Goal: Task Accomplishment & Management: Complete application form

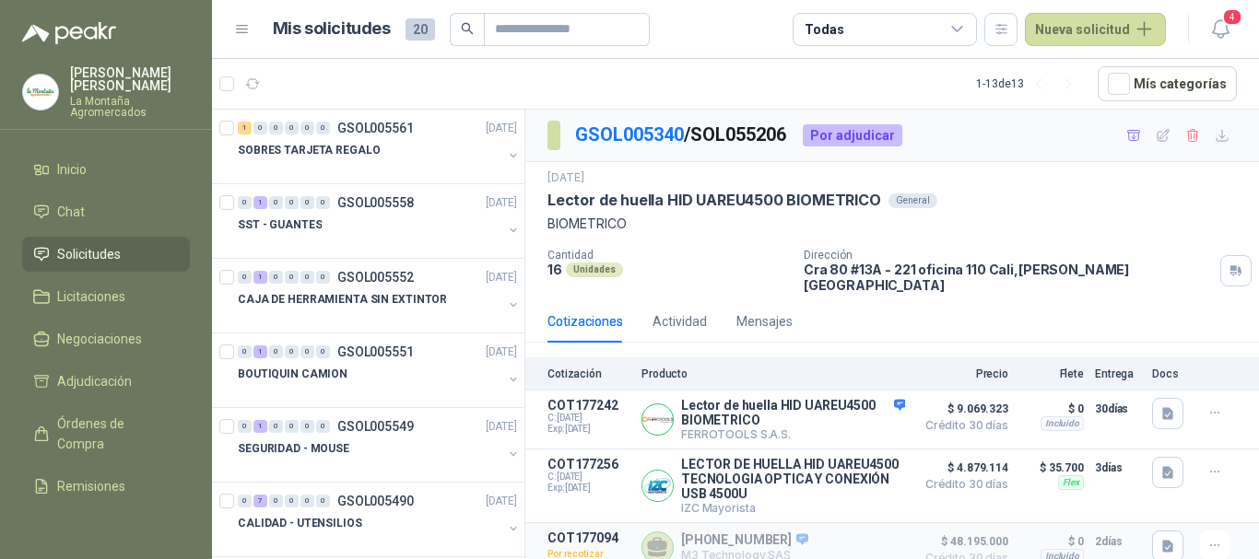
scroll to position [136, 0]
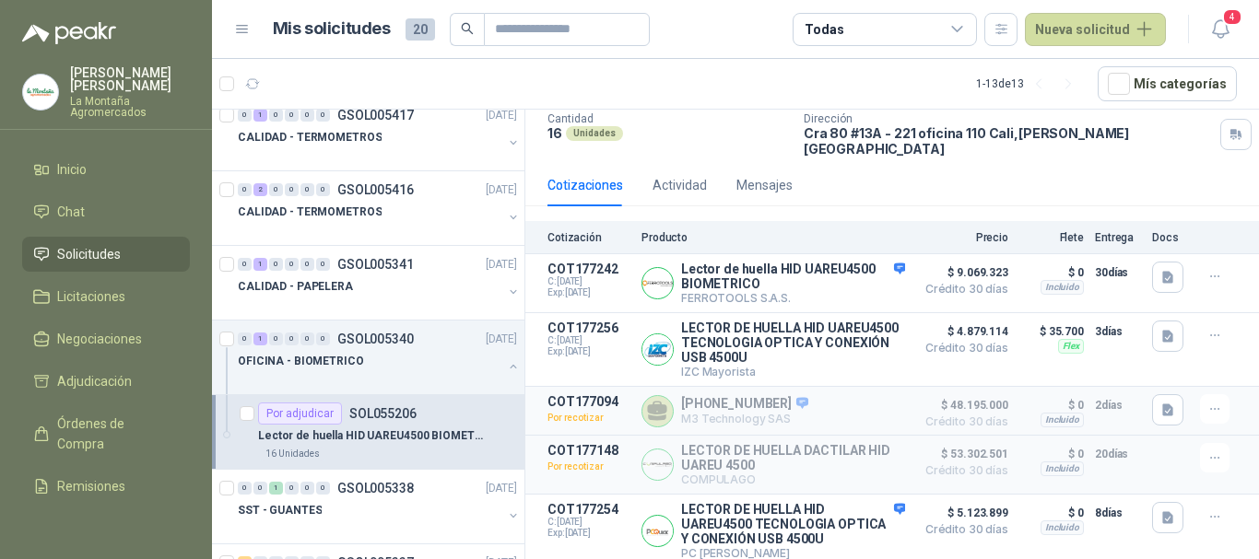
click at [358, 438] on p "Lector de huella HID UAREU4500 BIOMETRICO" at bounding box center [373, 437] width 230 height 18
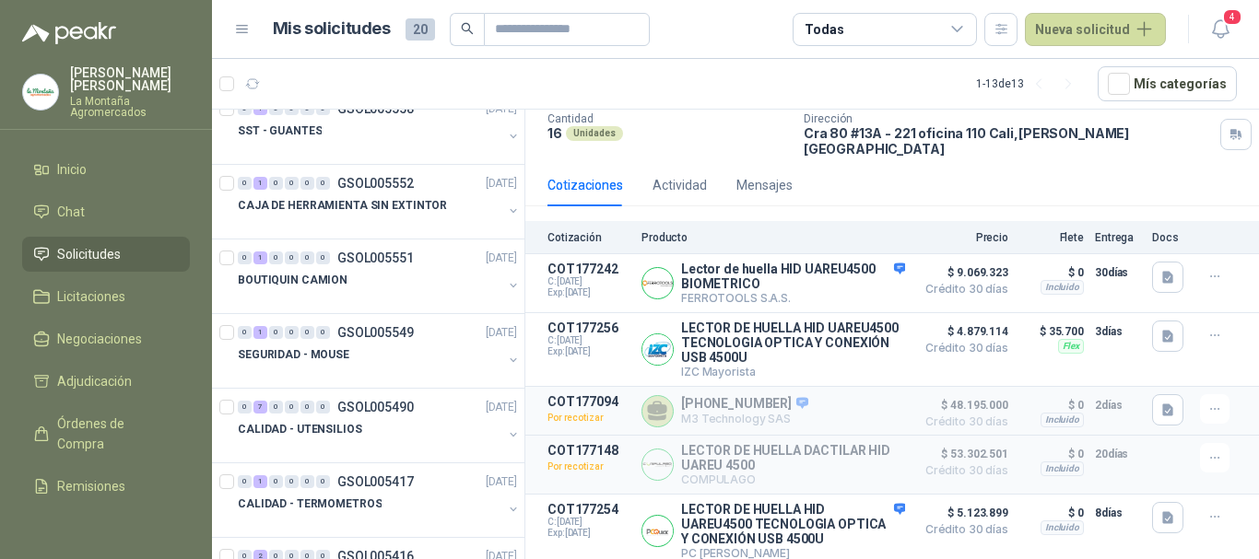
scroll to position [62, 0]
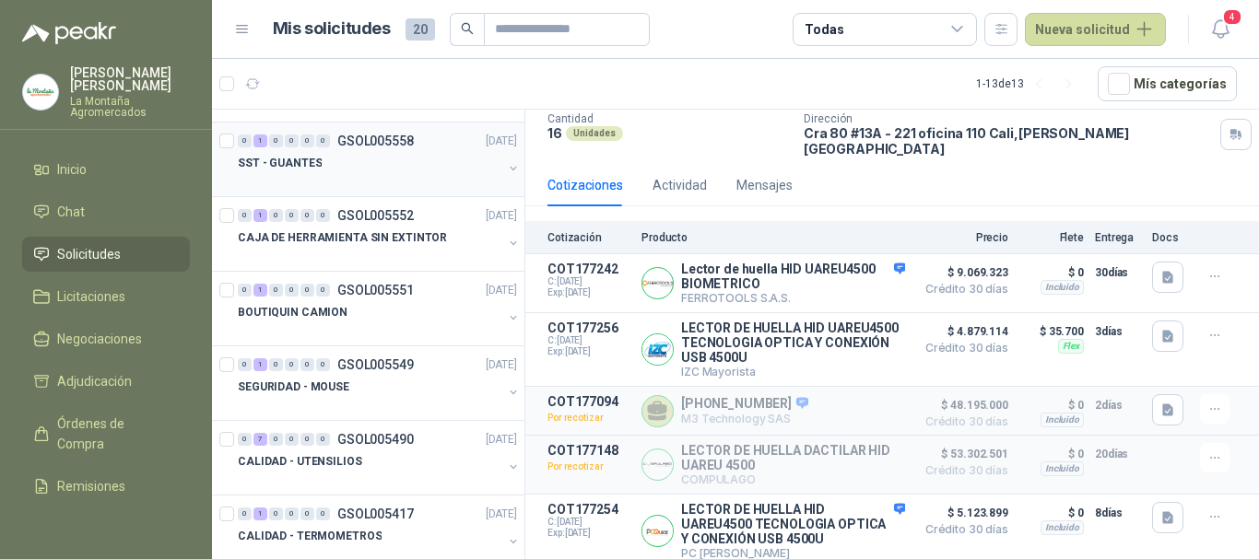
click at [324, 159] on div "SST - GUANTES" at bounding box center [370, 163] width 265 height 22
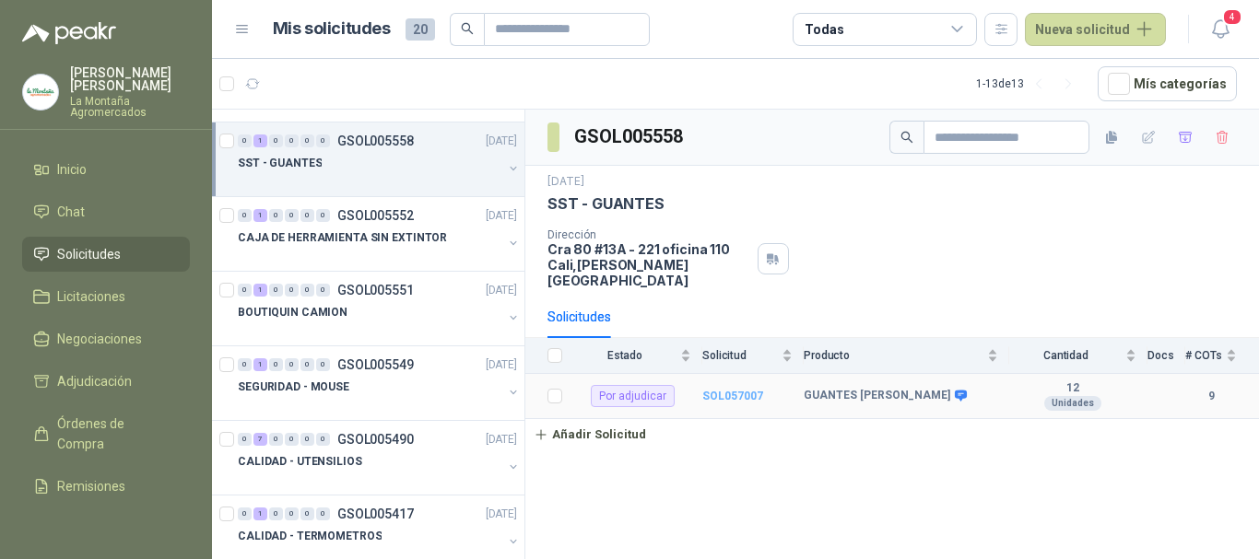
click at [730, 390] on b "SOL057007" at bounding box center [732, 396] width 61 height 13
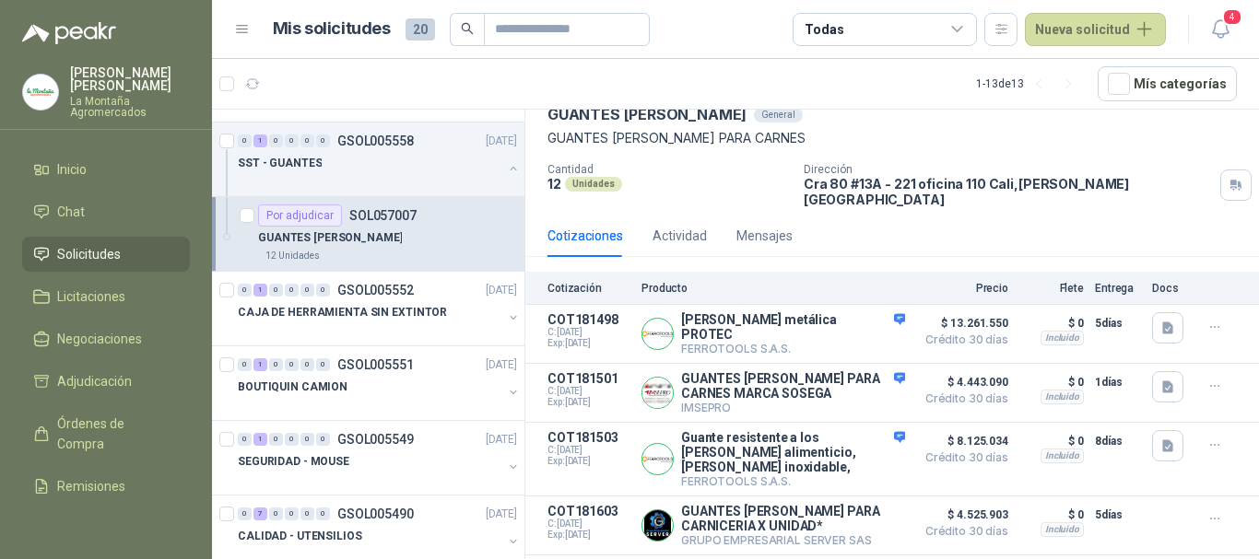
scroll to position [362, 0]
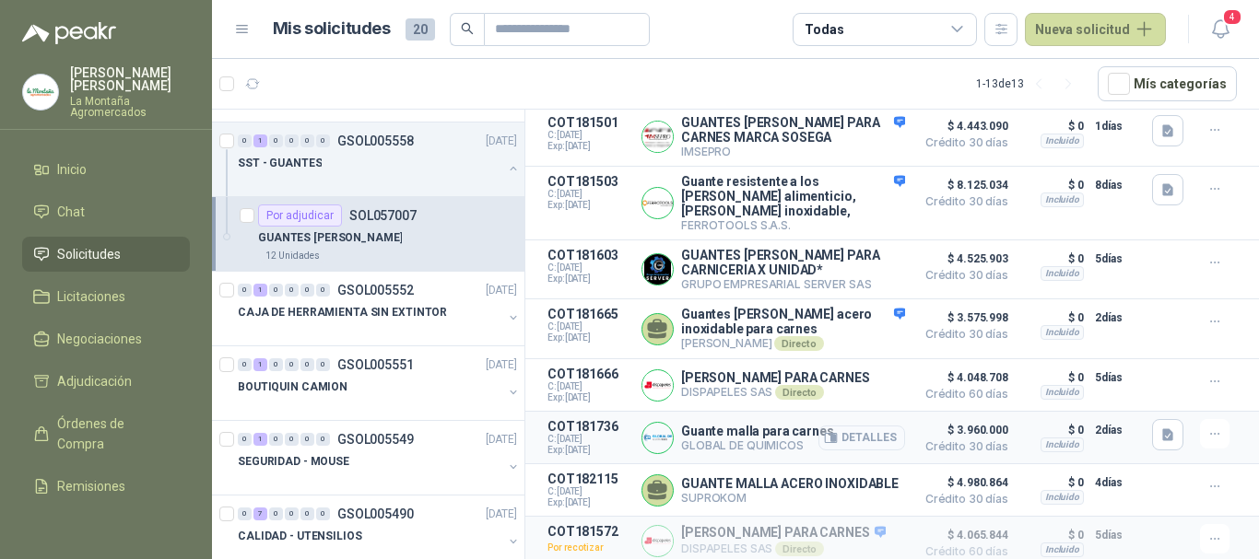
click at [841, 426] on button "Detalles" at bounding box center [861, 438] width 87 height 25
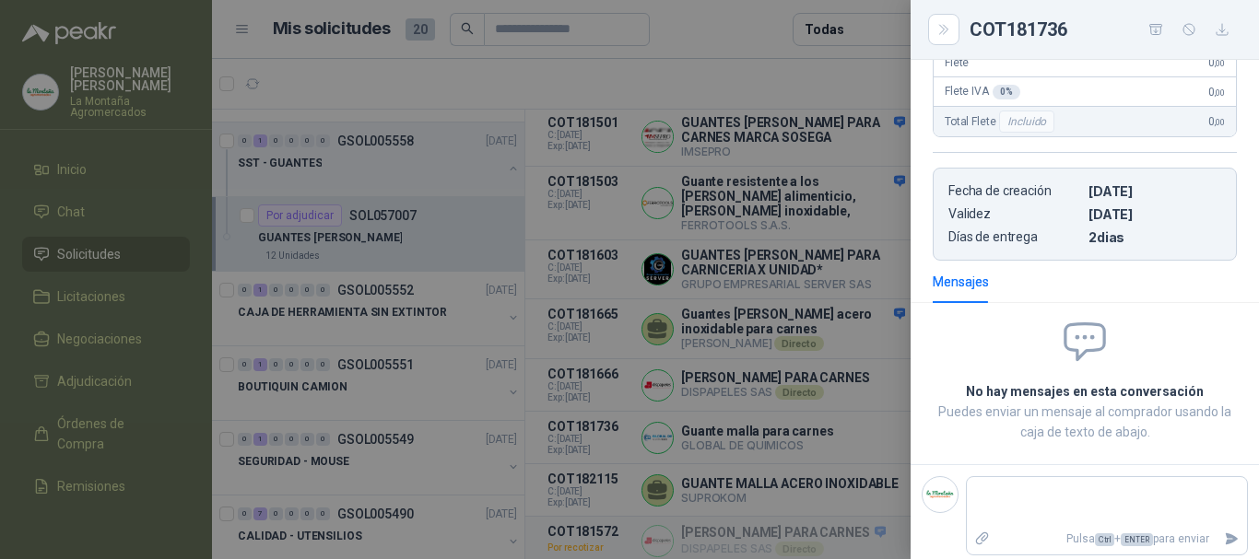
scroll to position [0, 0]
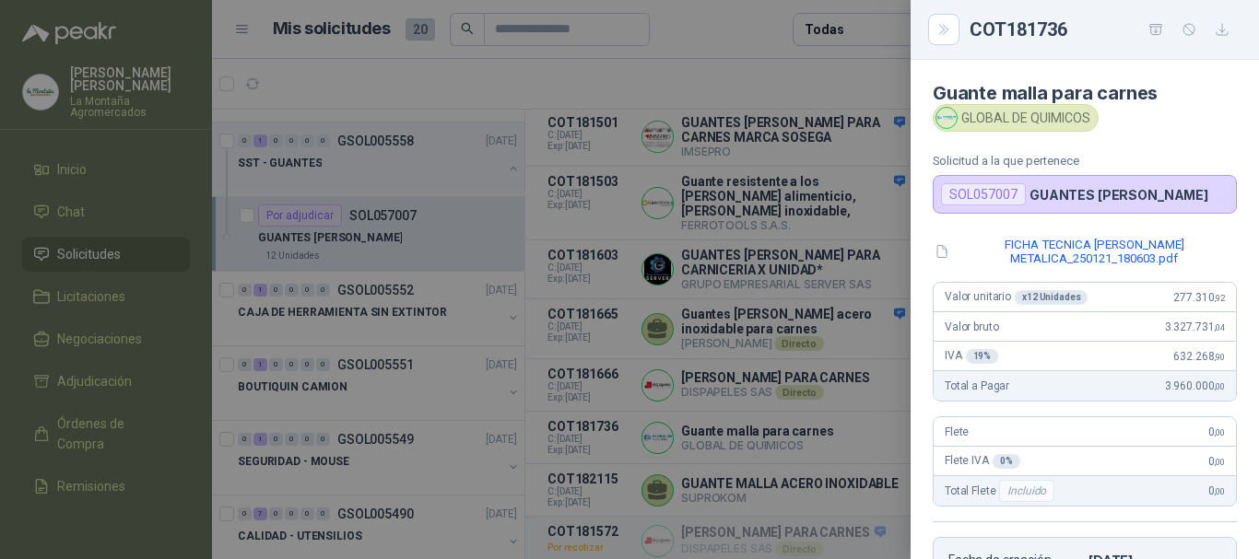
click at [714, 73] on div at bounding box center [629, 279] width 1259 height 559
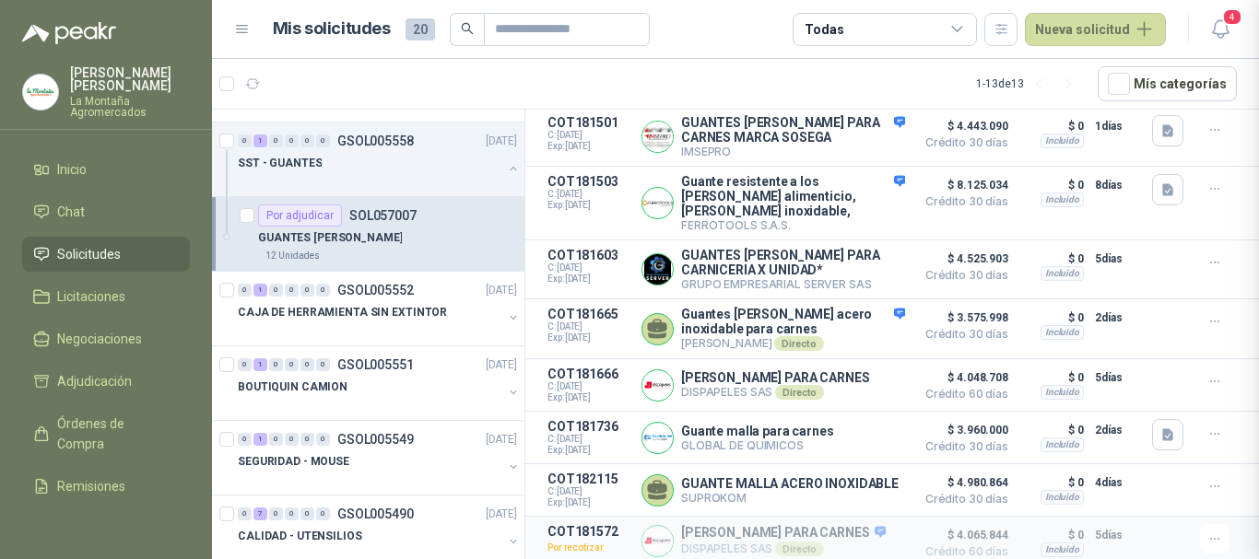
scroll to position [379, 0]
click at [867, 317] on button "Detalles" at bounding box center [861, 329] width 87 height 25
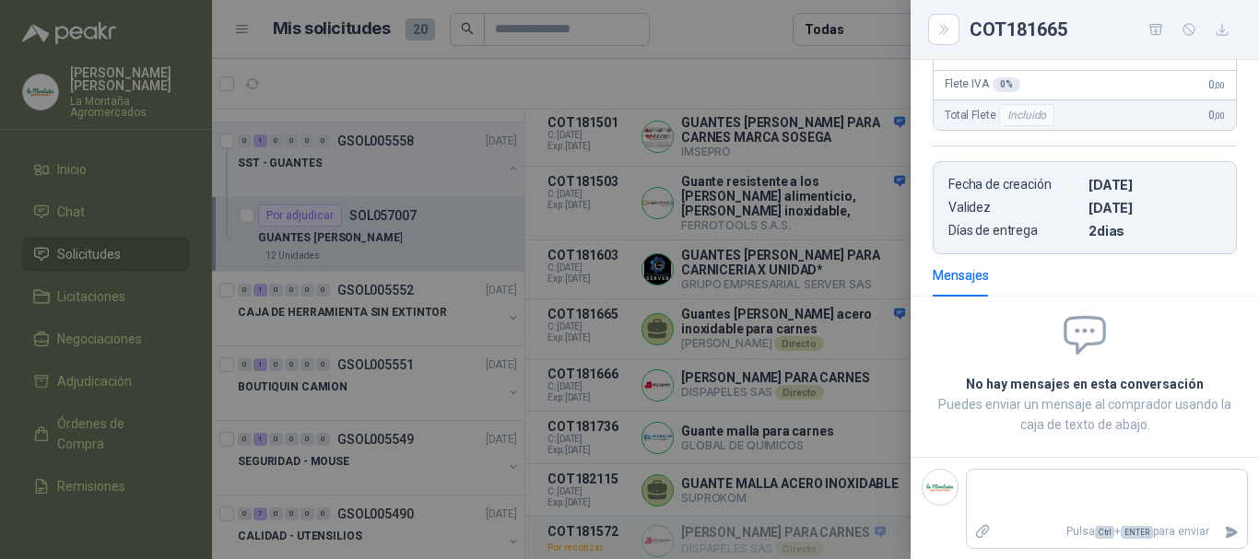
scroll to position [426, 0]
click at [949, 28] on icon "Close" at bounding box center [944, 30] width 16 height 16
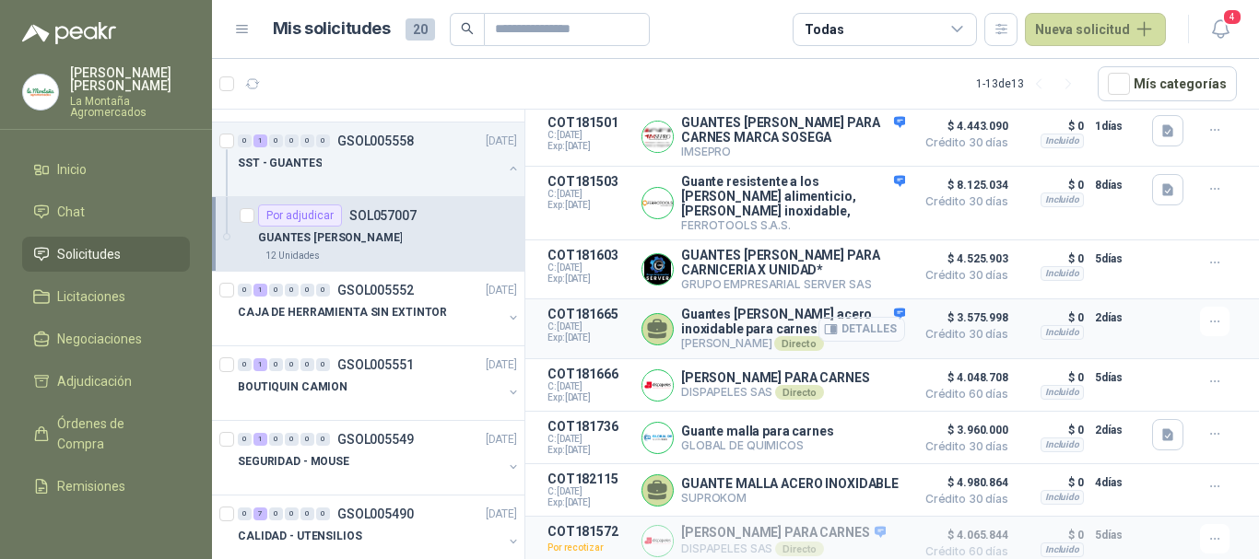
click at [826, 323] on icon "button" at bounding box center [831, 330] width 14 height 14
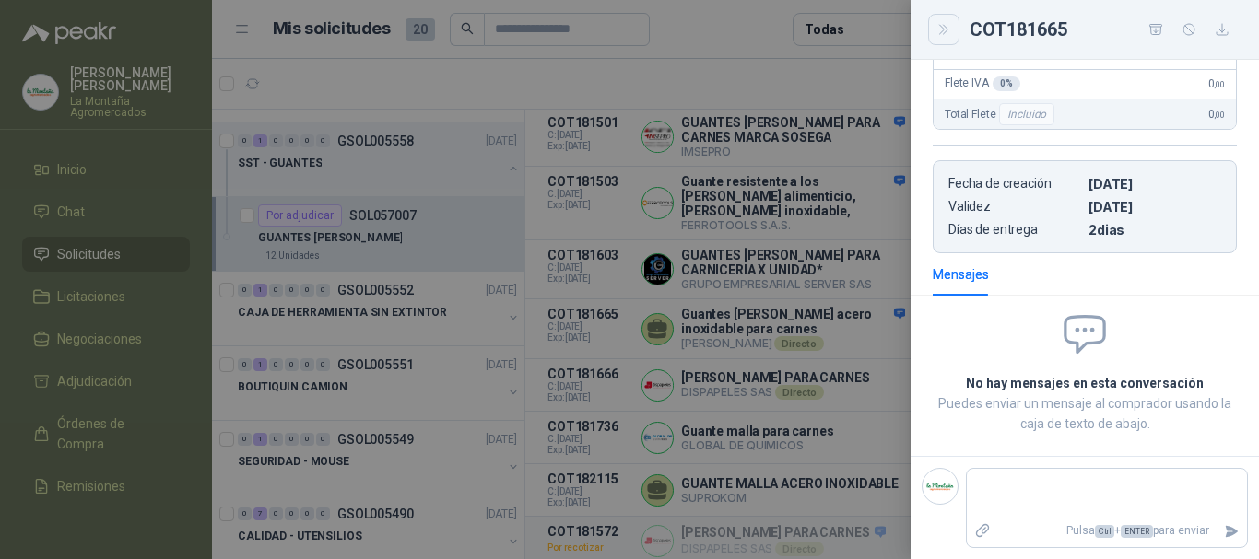
click at [935, 29] on button "Close" at bounding box center [943, 29] width 31 height 31
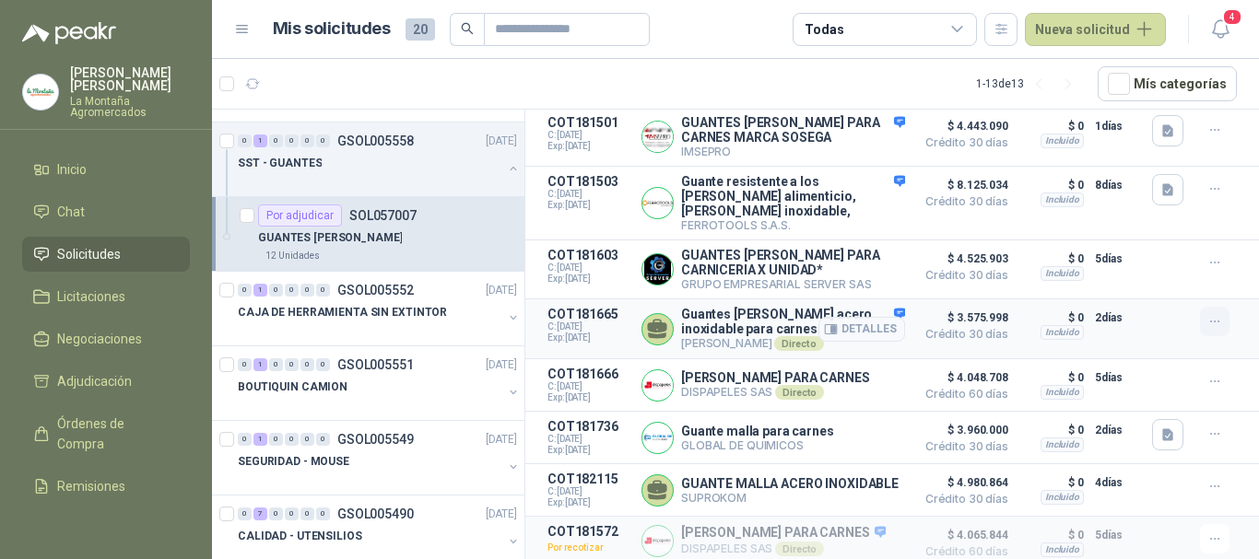
click at [1207, 314] on icon "button" at bounding box center [1215, 322] width 16 height 16
click at [1151, 217] on button "Añadir" at bounding box center [1177, 222] width 147 height 29
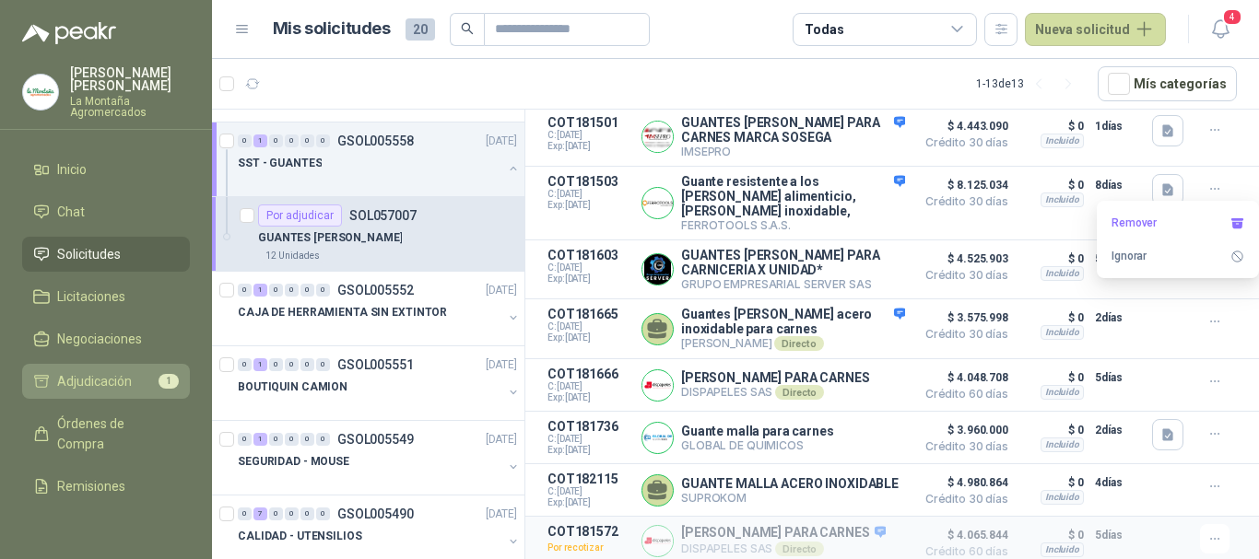
click at [104, 374] on span "Adjudicación" at bounding box center [94, 381] width 75 height 20
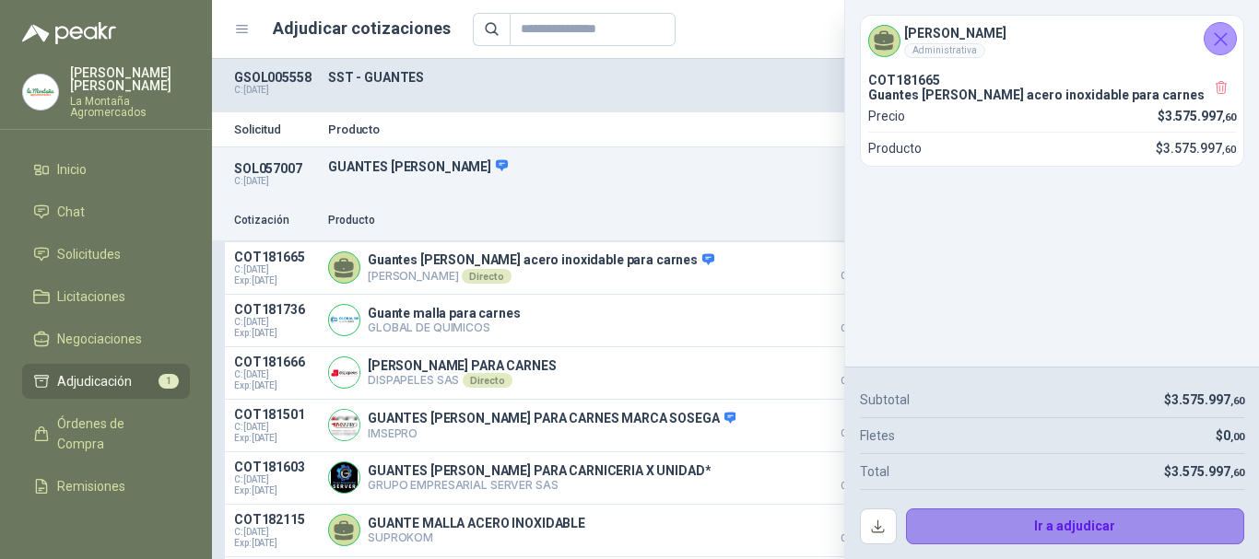
click at [1070, 528] on button "Ir a adjudicar" at bounding box center [1075, 527] width 339 height 37
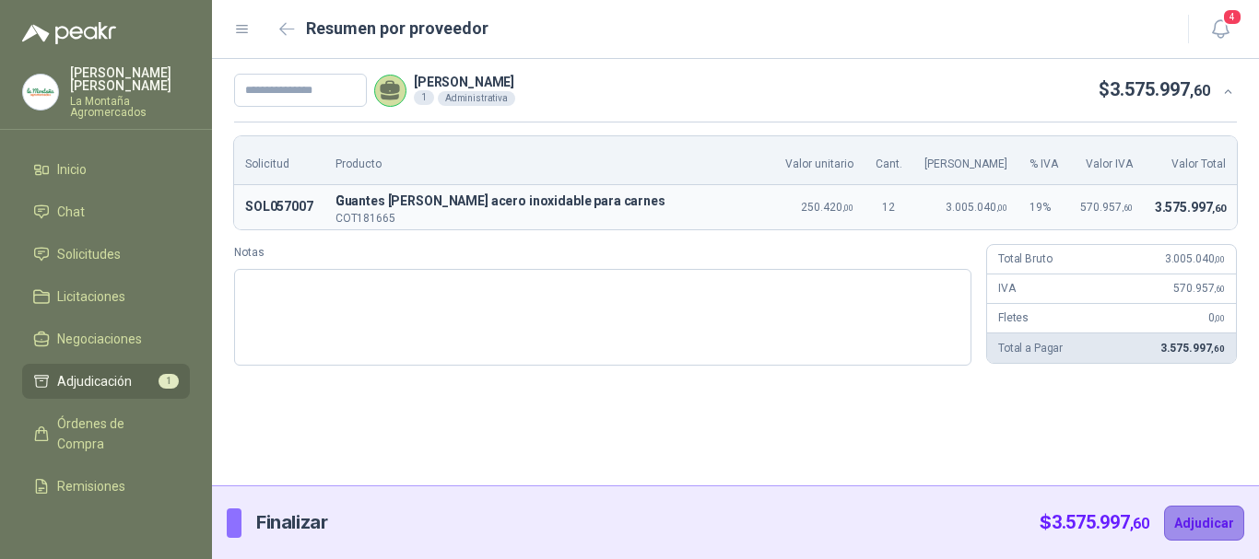
click at [1219, 524] on button "Adjudicar" at bounding box center [1204, 523] width 80 height 35
click at [685, 511] on div "Finalizar $ 3.575.997 ,60 Adjudicar" at bounding box center [735, 523] width 1047 height 74
click at [262, 91] on input "text" at bounding box center [300, 90] width 133 height 33
click at [298, 96] on input "text" at bounding box center [300, 90] width 133 height 33
